Goal: Ask a question

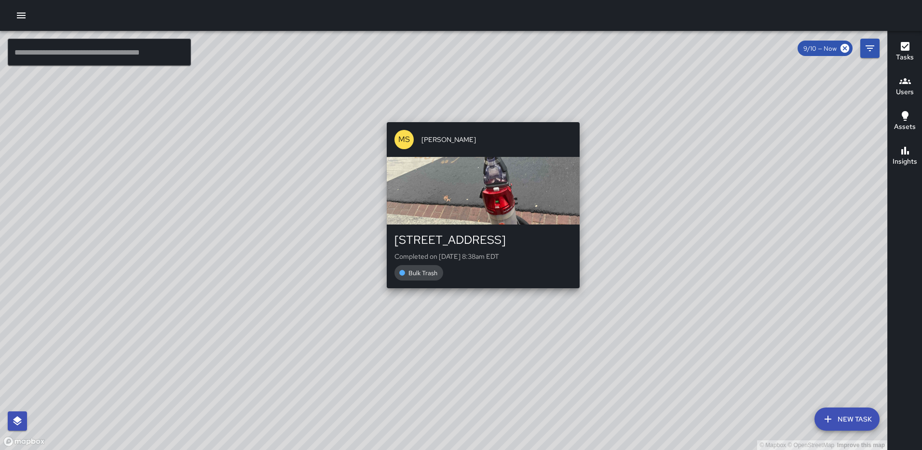
click at [481, 115] on div "© Mapbox © OpenStreetMap Improve this map [PERSON_NAME] [STREET_ADDRESS] Comple…" at bounding box center [444, 240] width 888 height 419
click at [478, 116] on div "© Mapbox © OpenStreetMap Improve this map [PERSON_NAME] [STREET_ADDRESS] Comple…" at bounding box center [444, 240] width 888 height 419
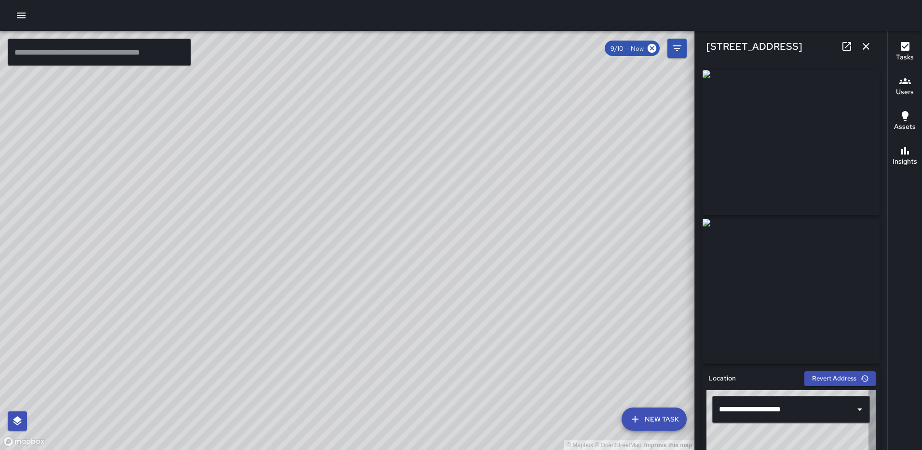
type input "**********"
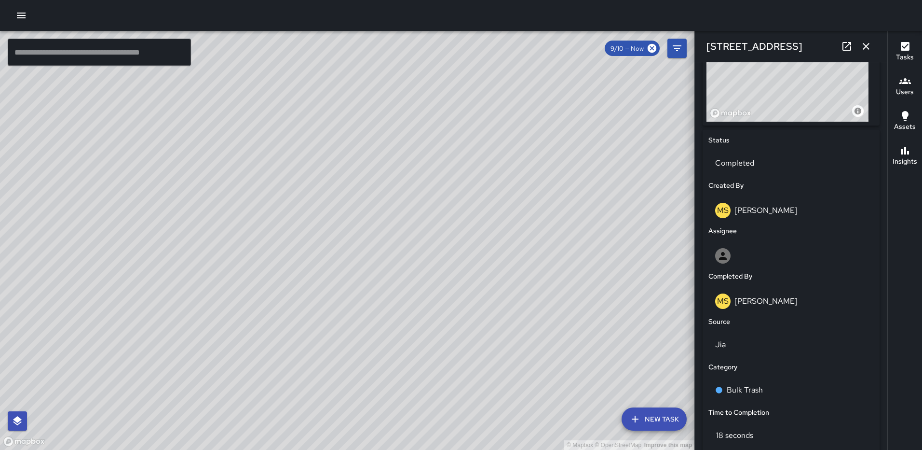
scroll to position [390, 0]
click at [869, 49] on icon "button" at bounding box center [867, 47] width 12 height 12
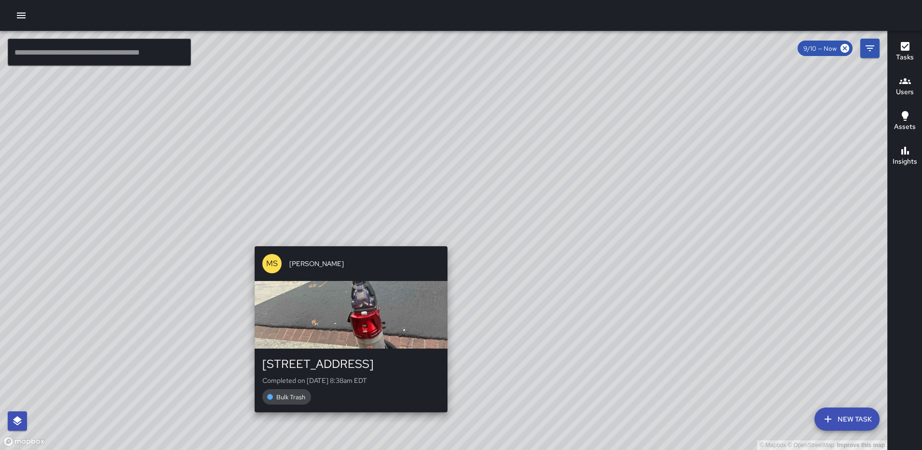
click at [444, 242] on div "© Mapbox © OpenStreetMap Improve this map [PERSON_NAME] [STREET_ADDRESS] Comple…" at bounding box center [444, 240] width 888 height 419
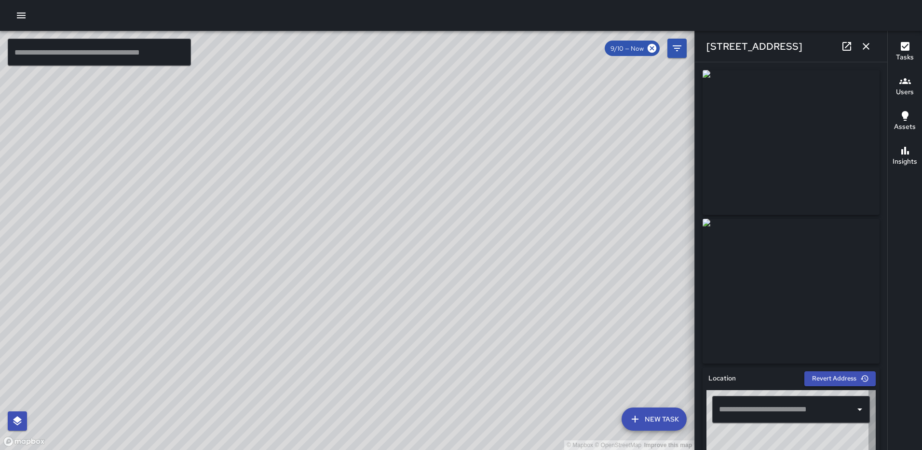
type input "**********"
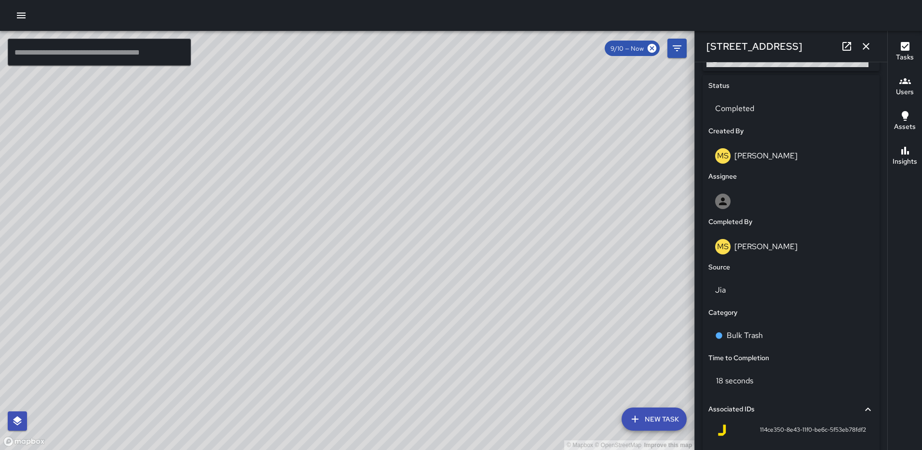
scroll to position [444, 0]
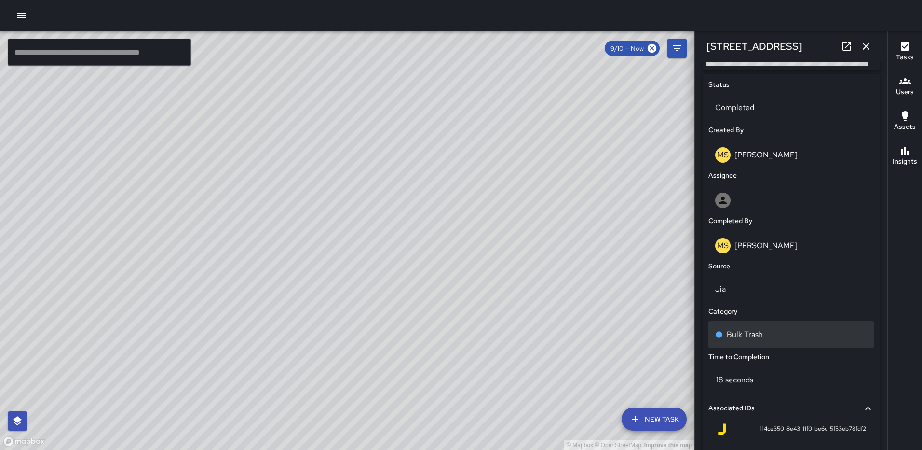
click at [751, 329] on p "Bulk Trash" at bounding box center [745, 335] width 36 height 12
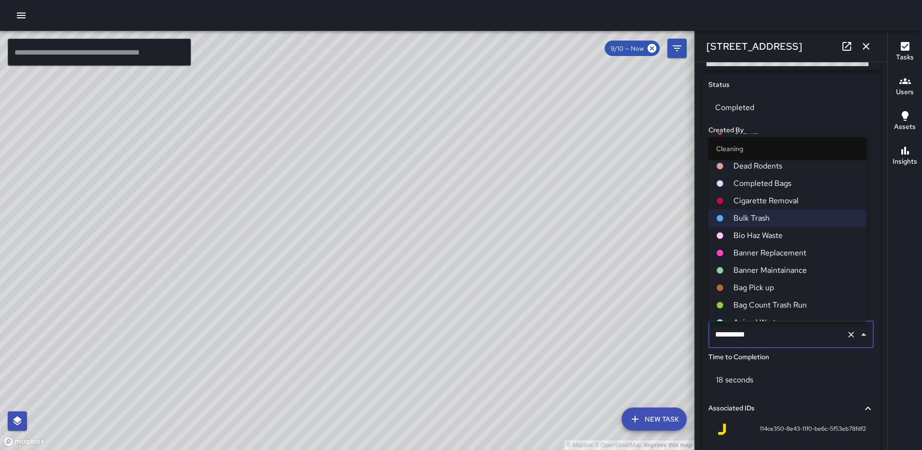
scroll to position [531, 0]
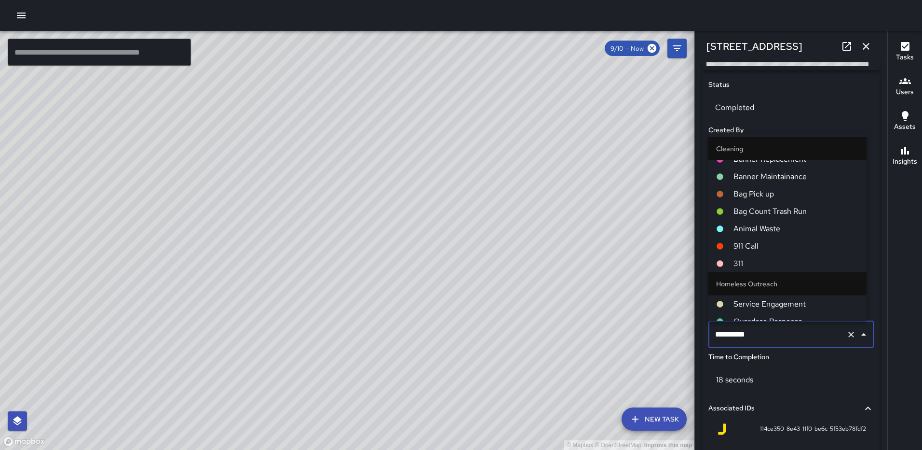
click at [746, 259] on span "311" at bounding box center [796, 264] width 125 height 12
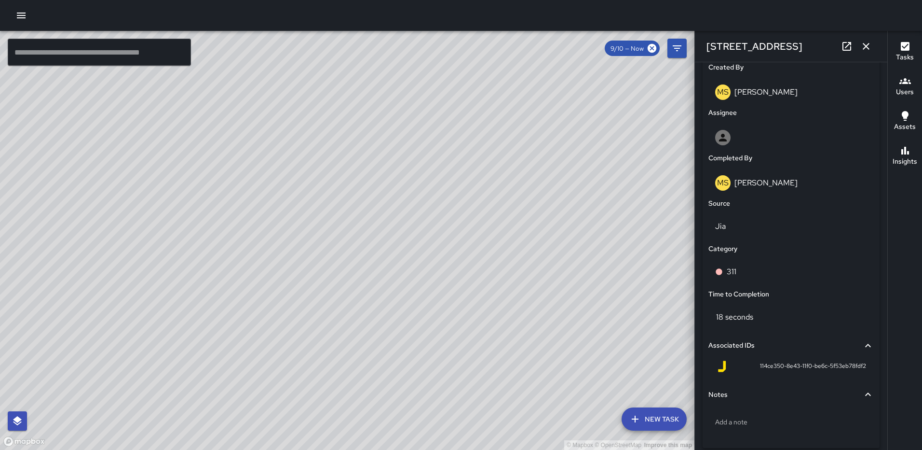
scroll to position [548, 0]
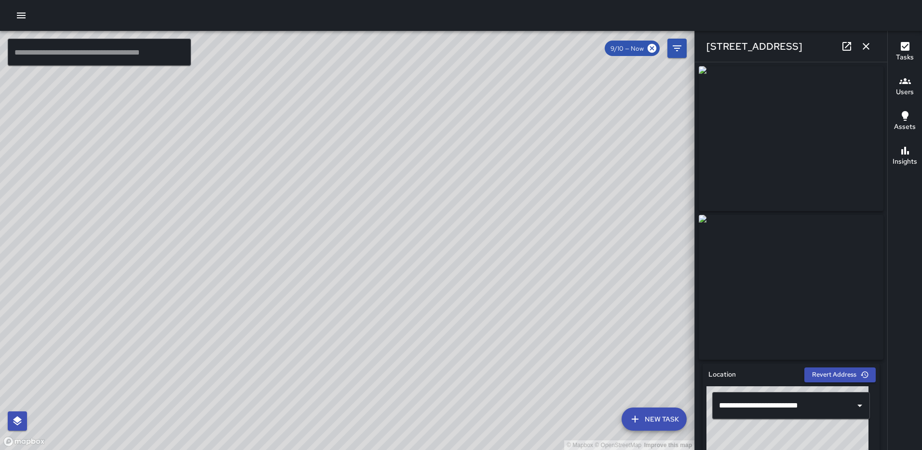
click at [647, 233] on div "© Mapbox © OpenStreetMap Improve this map" at bounding box center [347, 240] width 695 height 419
click at [862, 45] on icon "button" at bounding box center [867, 47] width 12 height 12
